Goal: Transaction & Acquisition: Purchase product/service

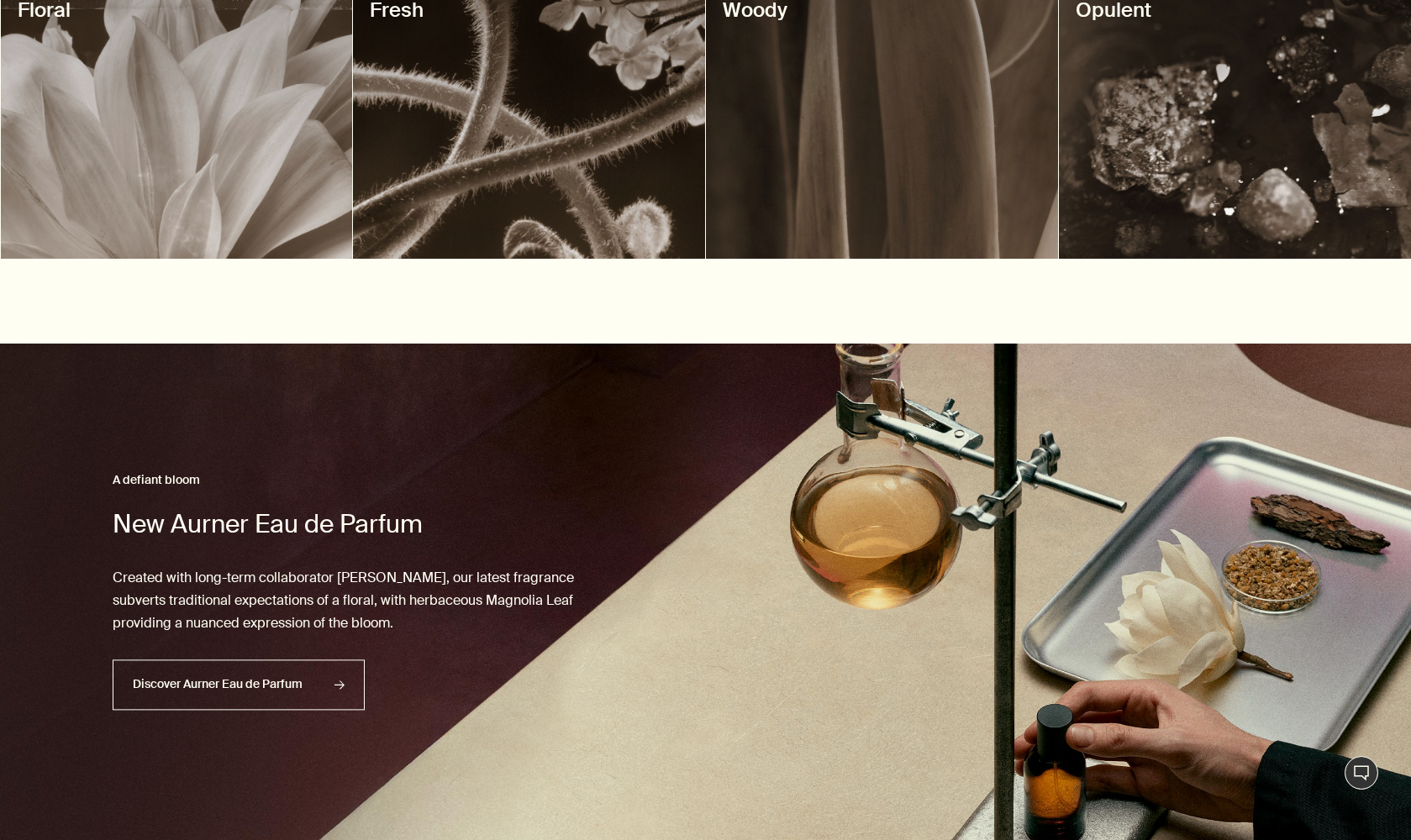
scroll to position [685, 0]
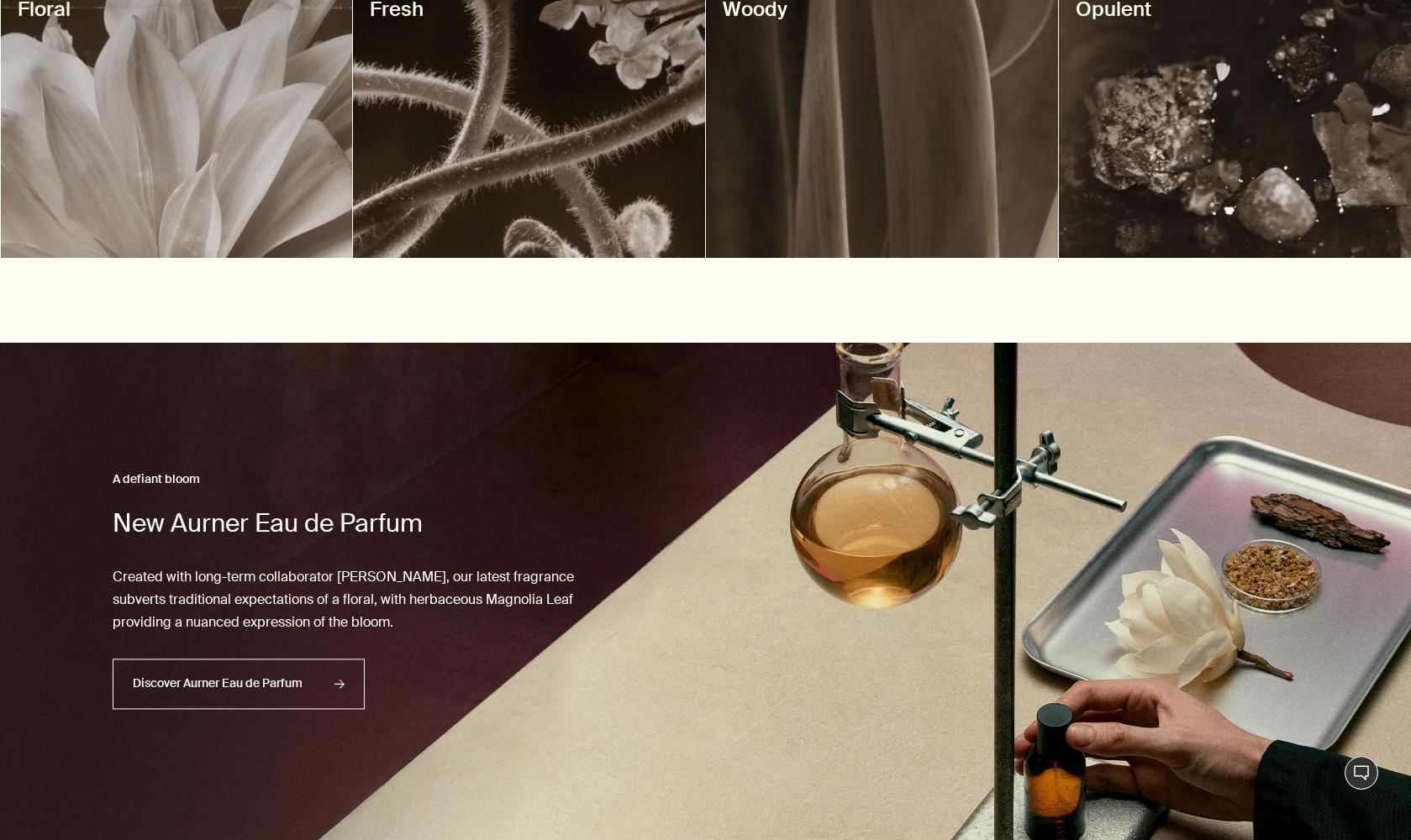
click at [867, 136] on div at bounding box center [882, 118] width 352 height 279
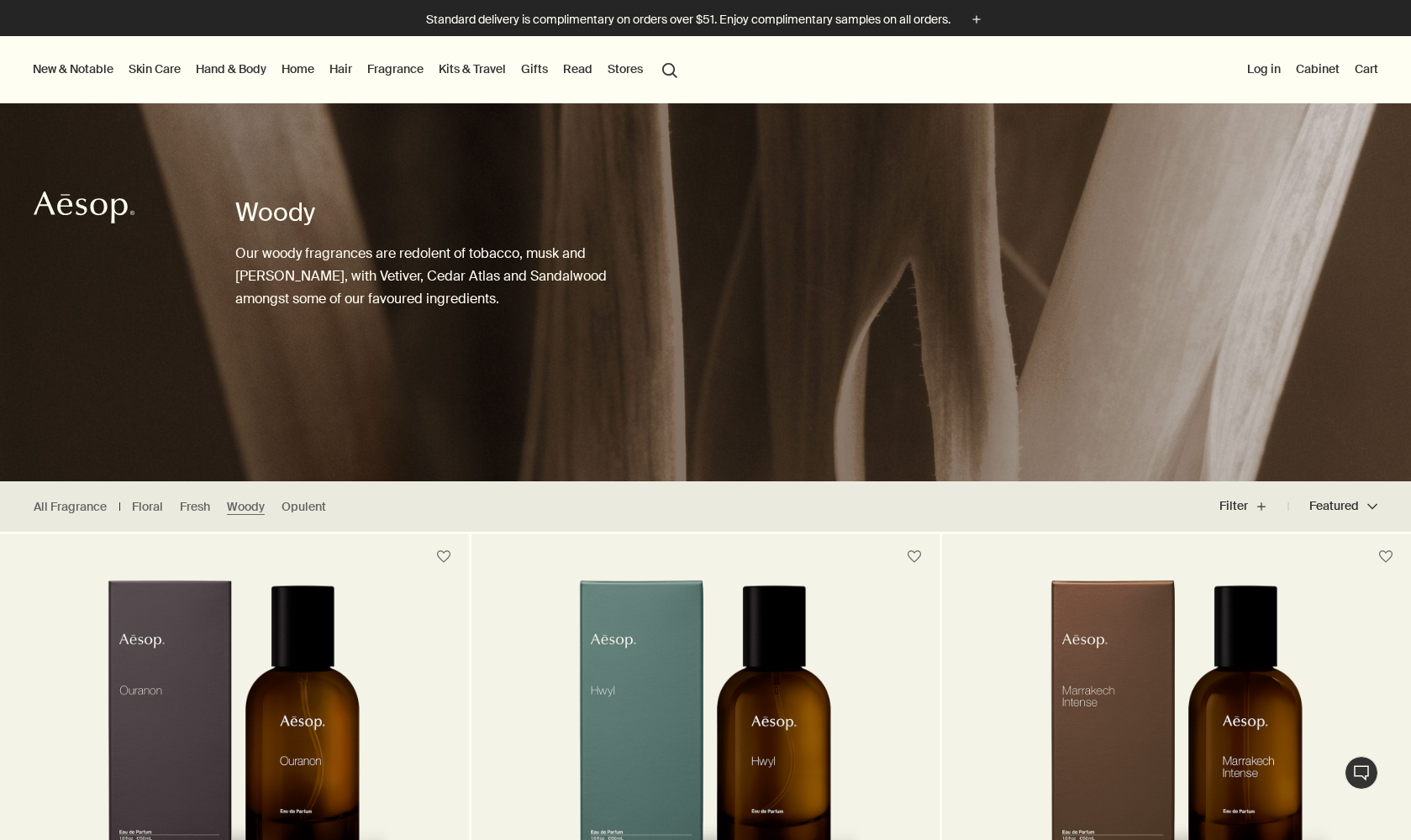
click at [173, 73] on link "Skin Care" at bounding box center [155, 68] width 59 height 22
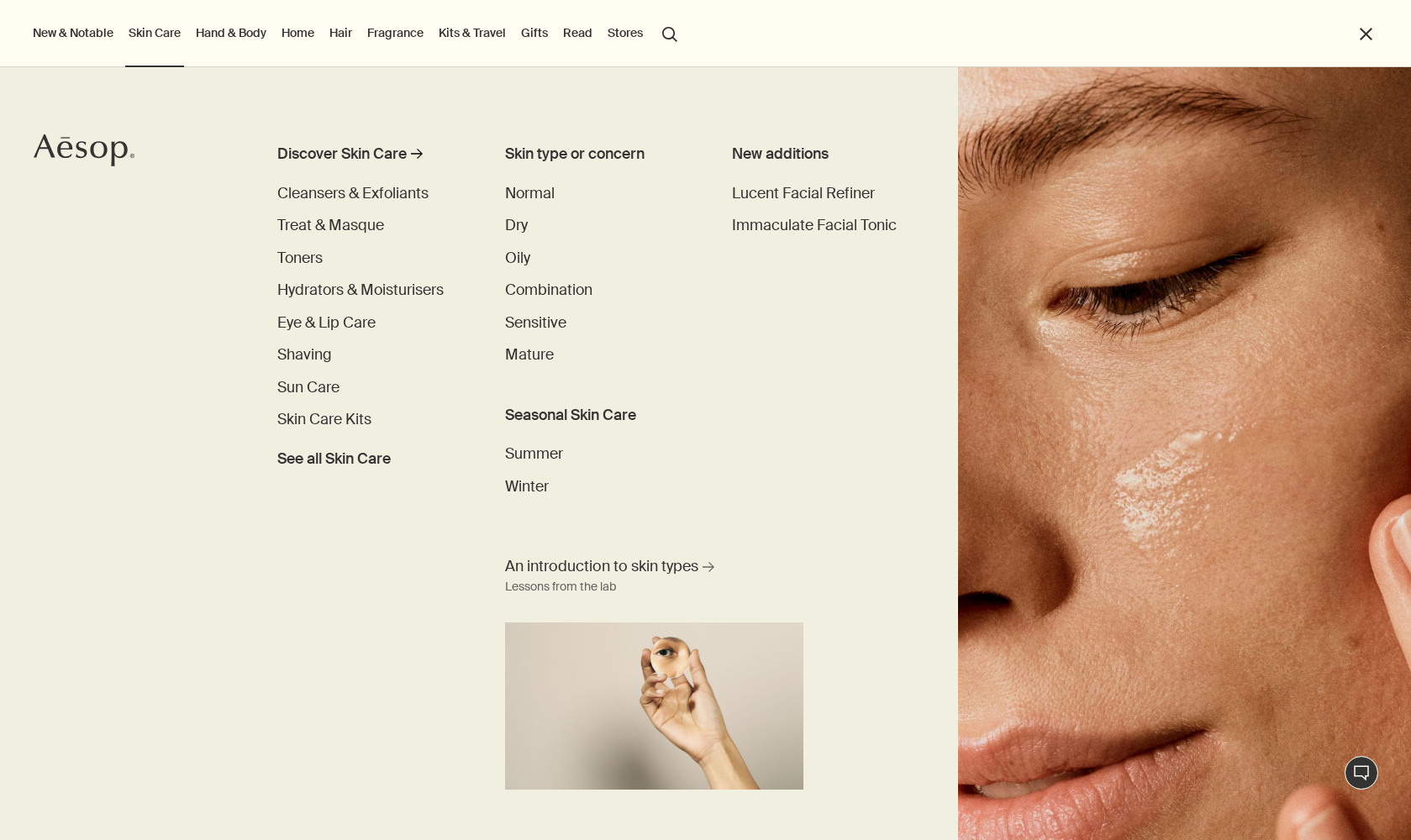
click at [227, 32] on link "Hand & Body" at bounding box center [231, 32] width 77 height 22
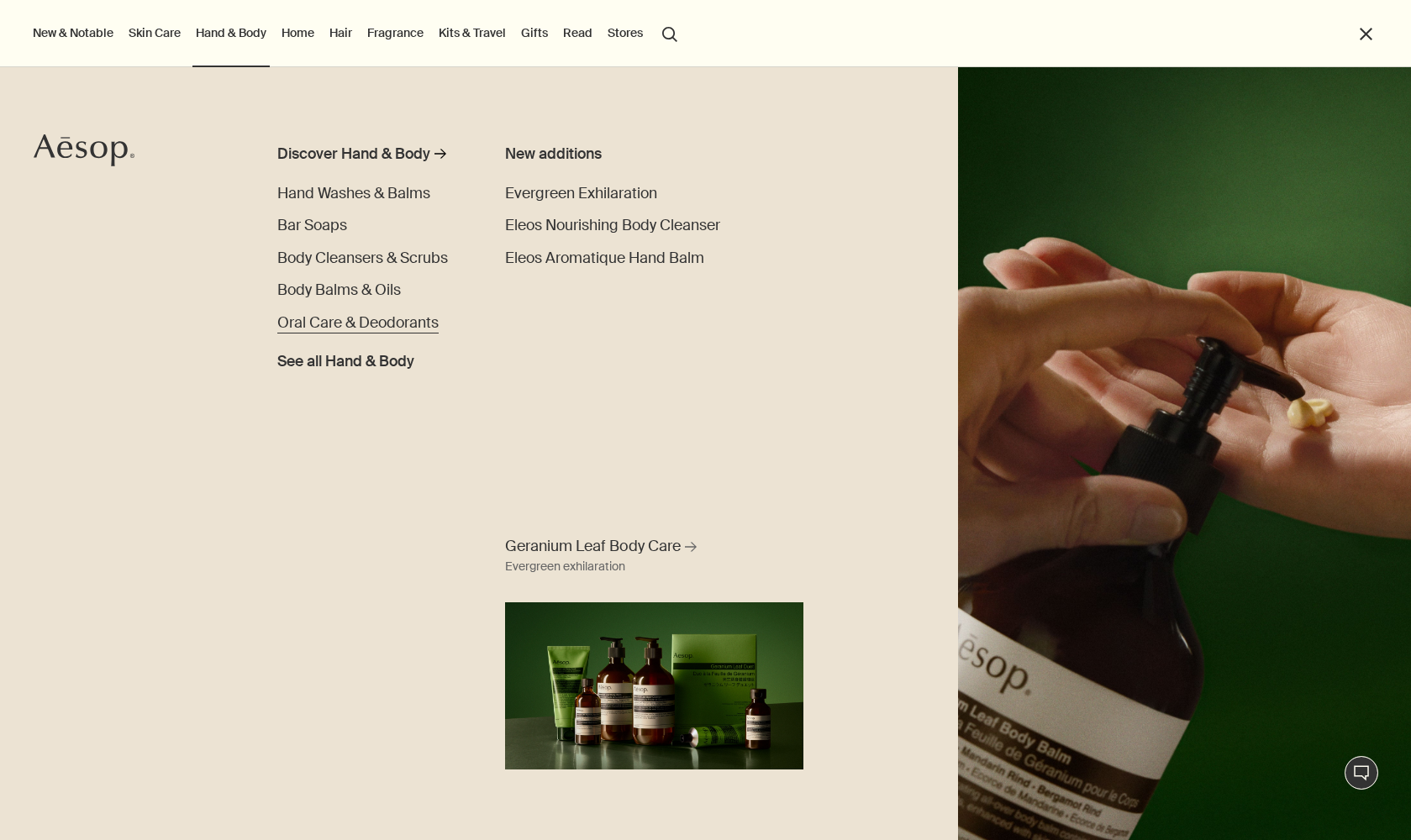
click at [336, 327] on span "Oral Care & Deodorants" at bounding box center [358, 322] width 162 height 18
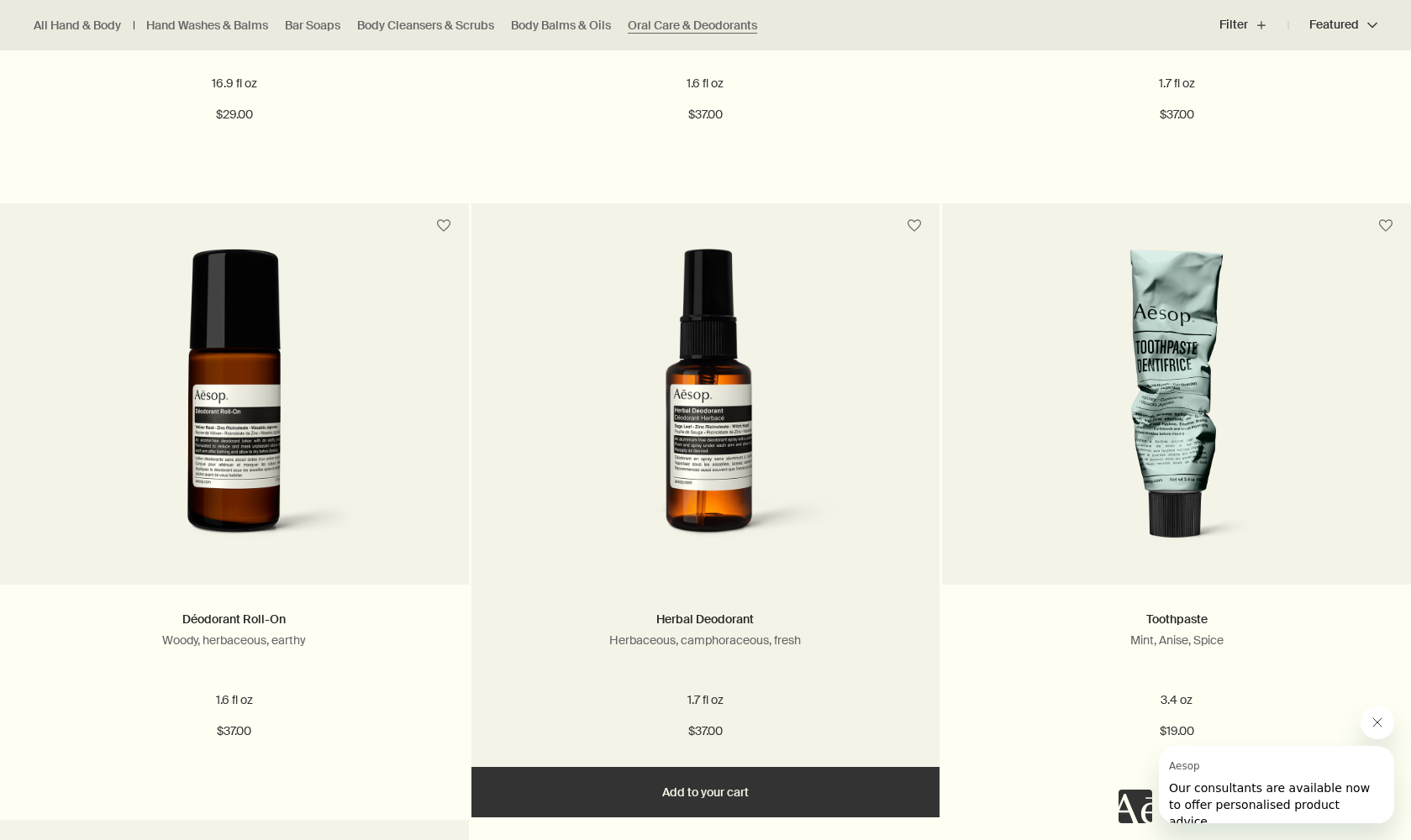
scroll to position [948, 0]
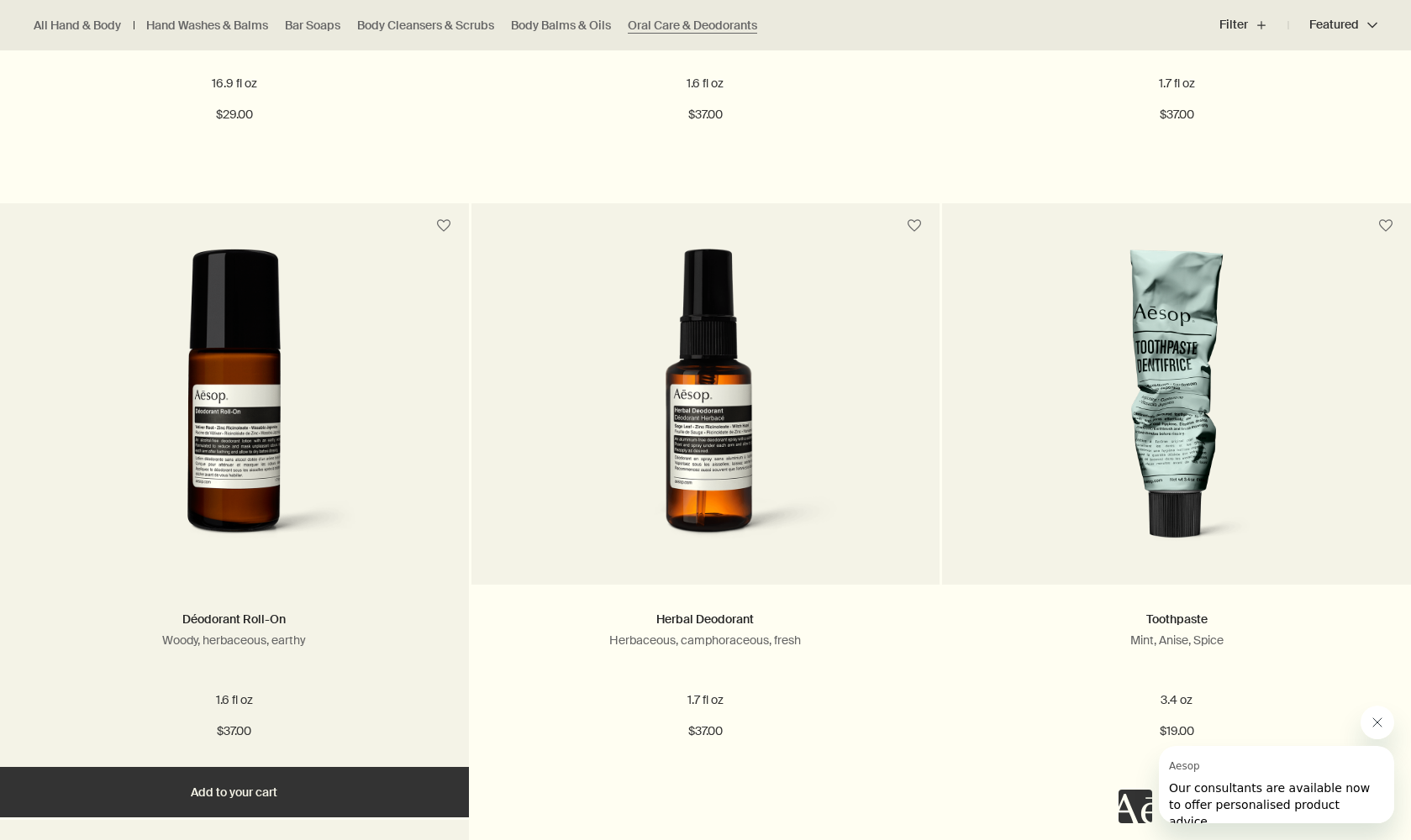
click at [236, 786] on button "Add Add to your cart" at bounding box center [234, 792] width 469 height 50
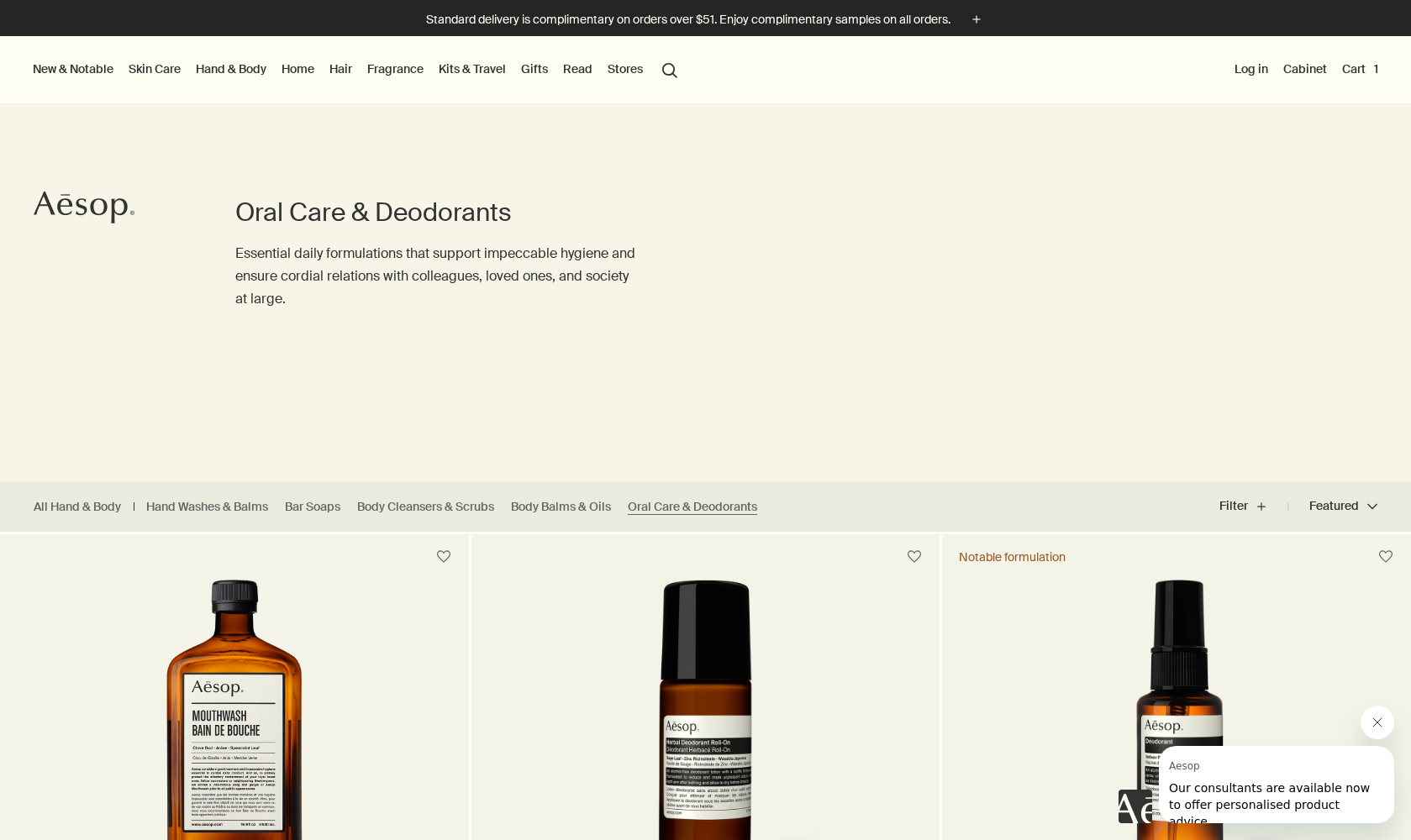
scroll to position [0, 0]
click at [1352, 68] on button "Cart 1" at bounding box center [1360, 68] width 43 height 22
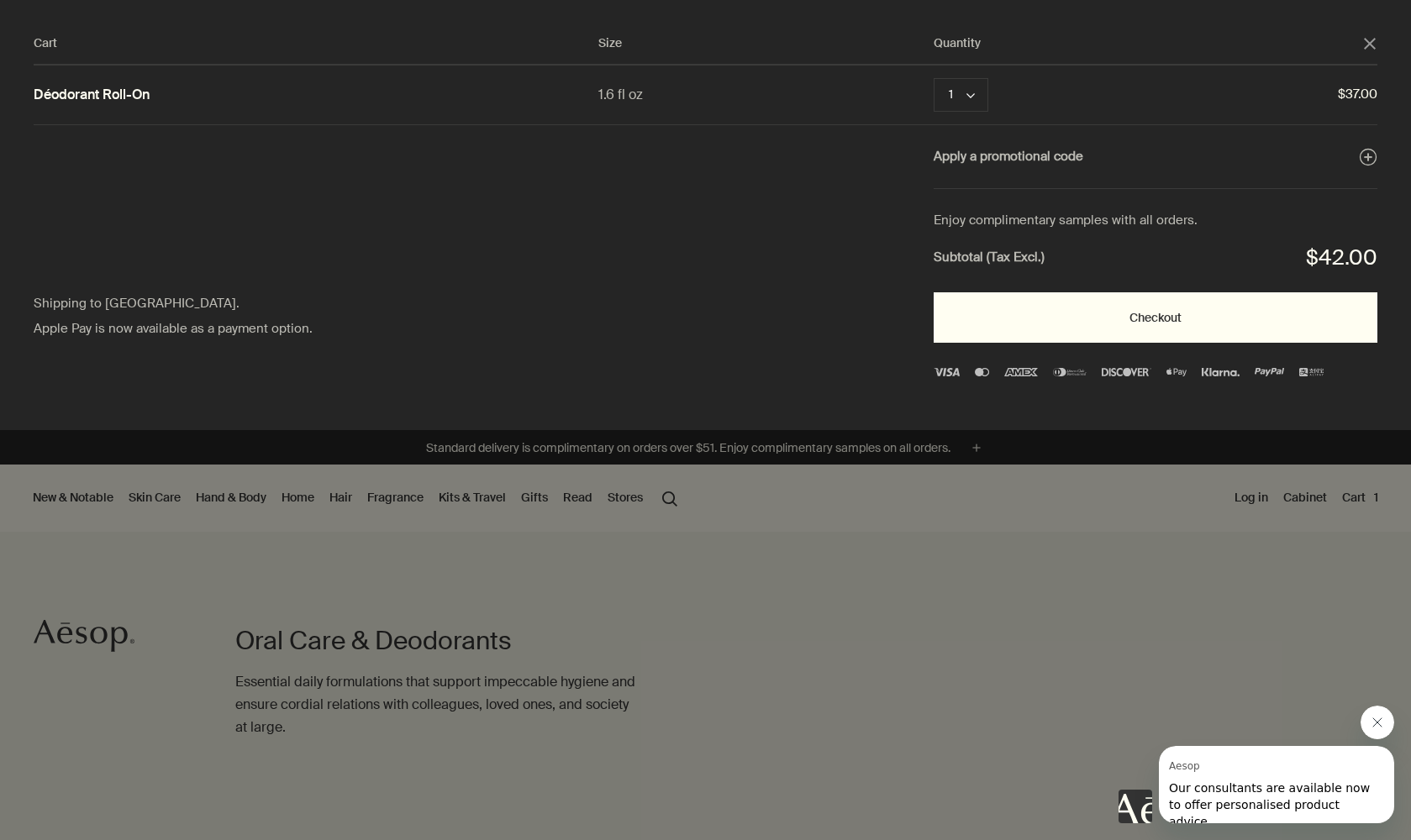
click at [1031, 305] on button "Checkout" at bounding box center [1155, 317] width 443 height 50
